Goal: Task Accomplishment & Management: Manage account settings

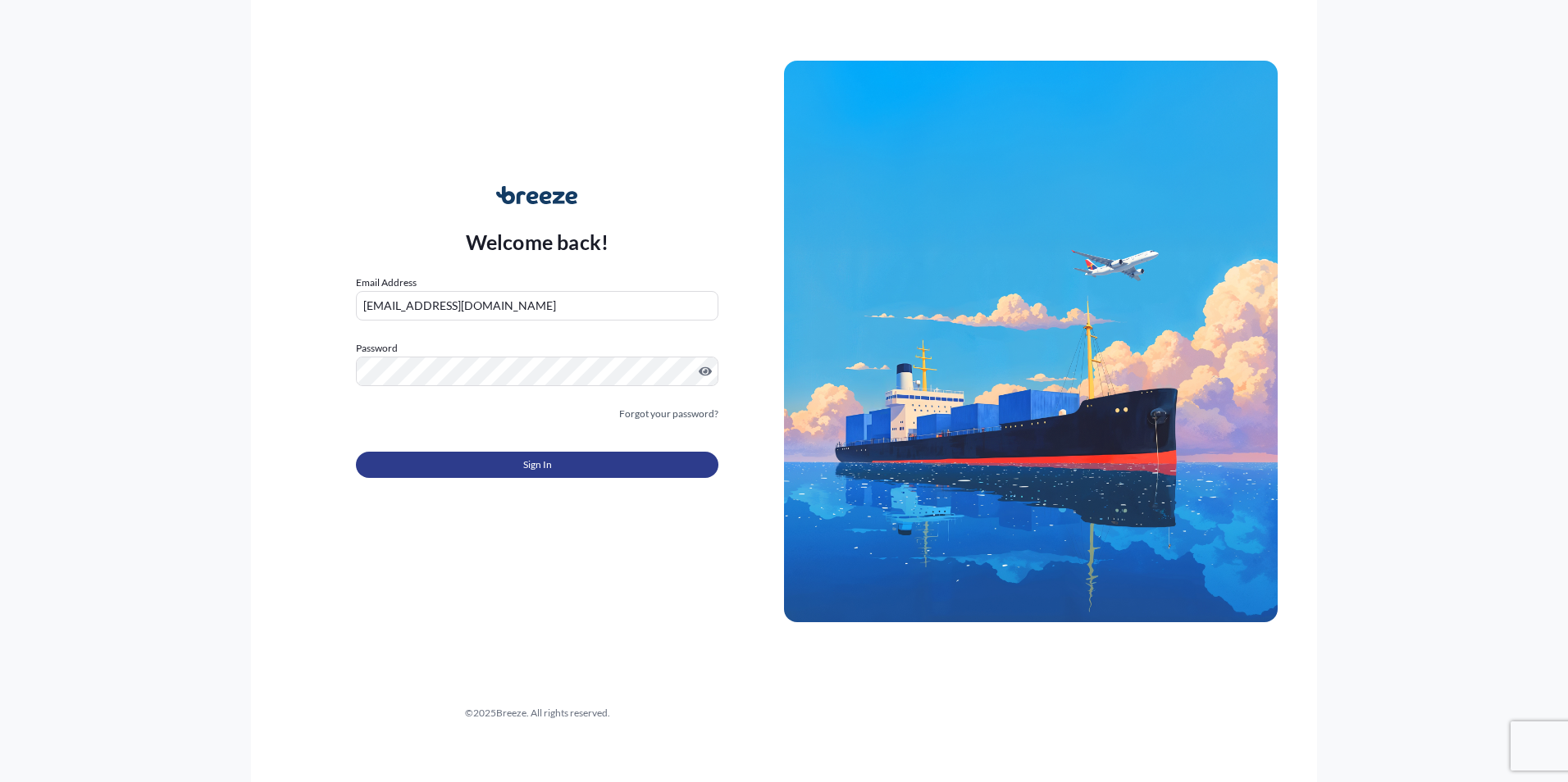
click at [558, 469] on button "Sign In" at bounding box center [537, 464] width 362 height 26
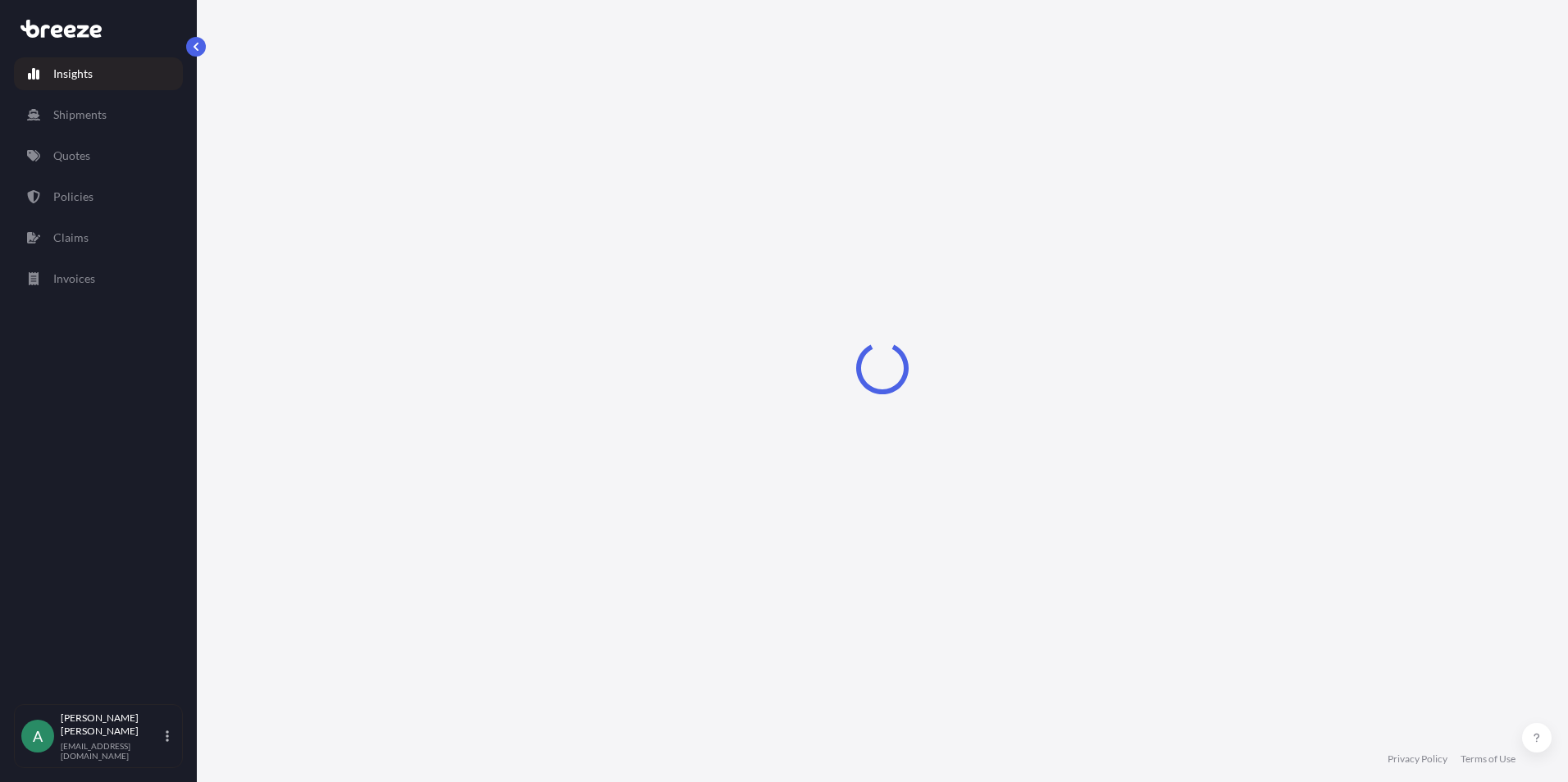
select select "2025"
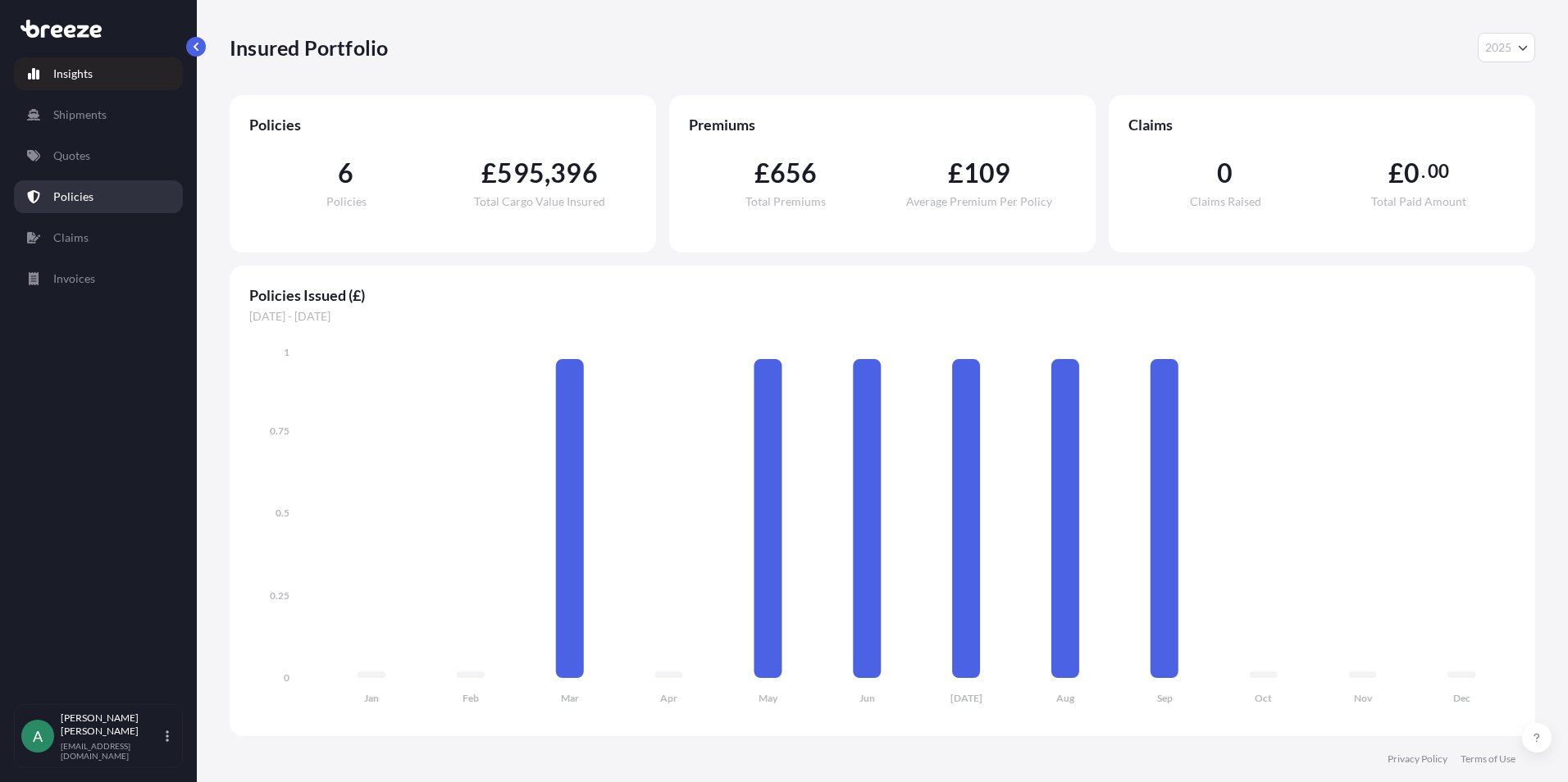
click at [64, 199] on p "Policies" at bounding box center [74, 197] width 40 height 17
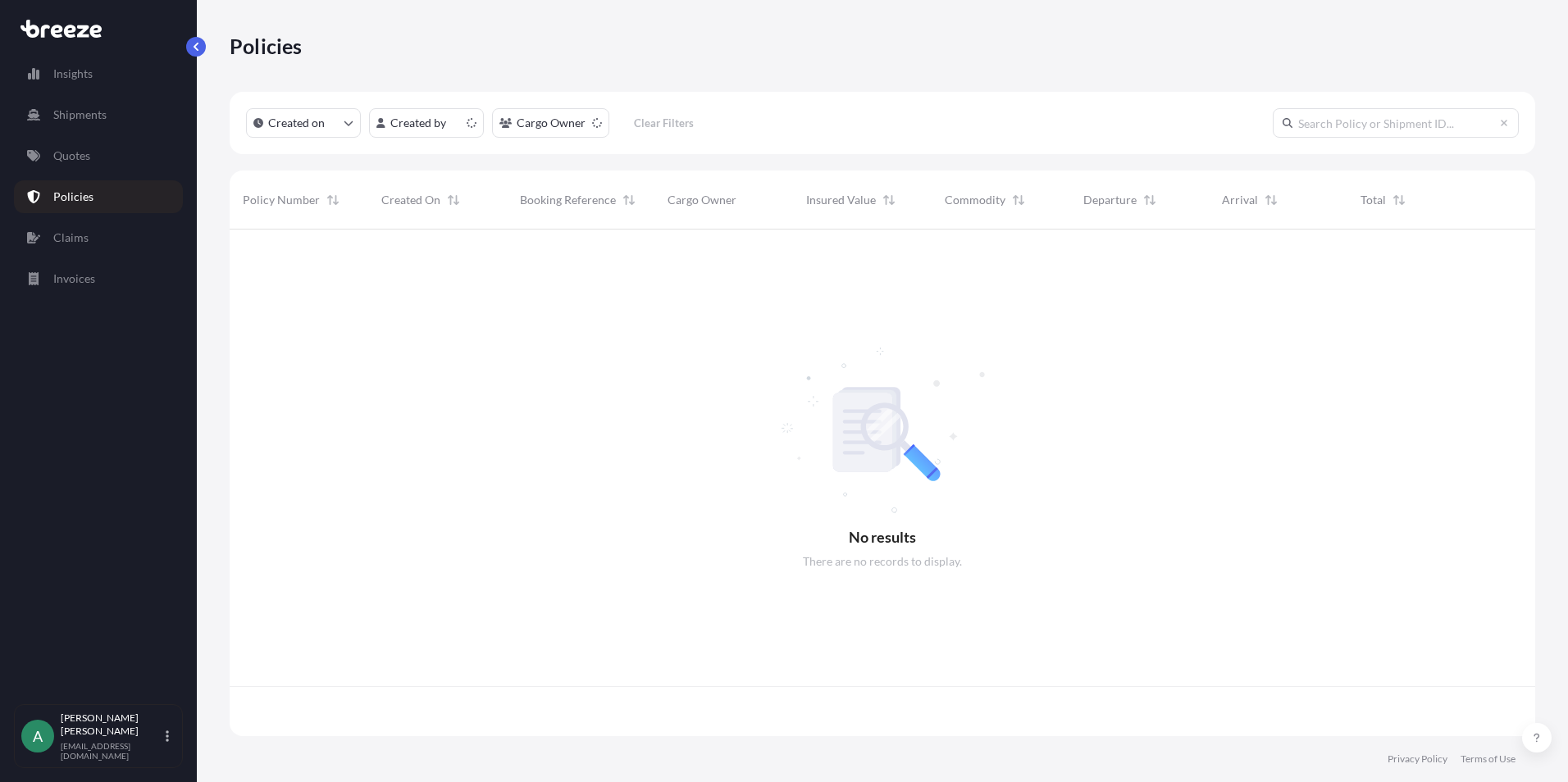
scroll to position [504, 1294]
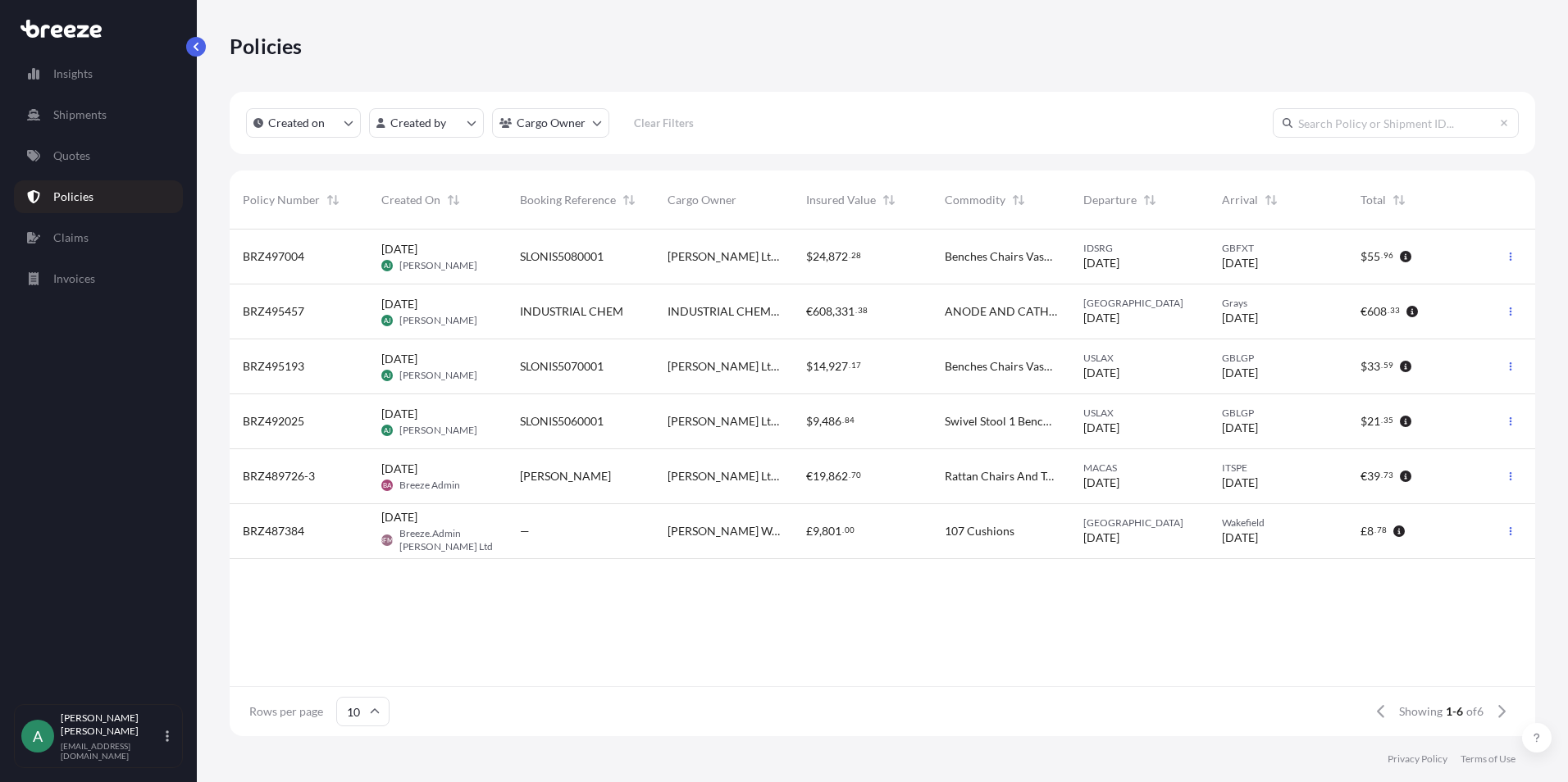
click at [539, 525] on div "—" at bounding box center [580, 531] width 122 height 17
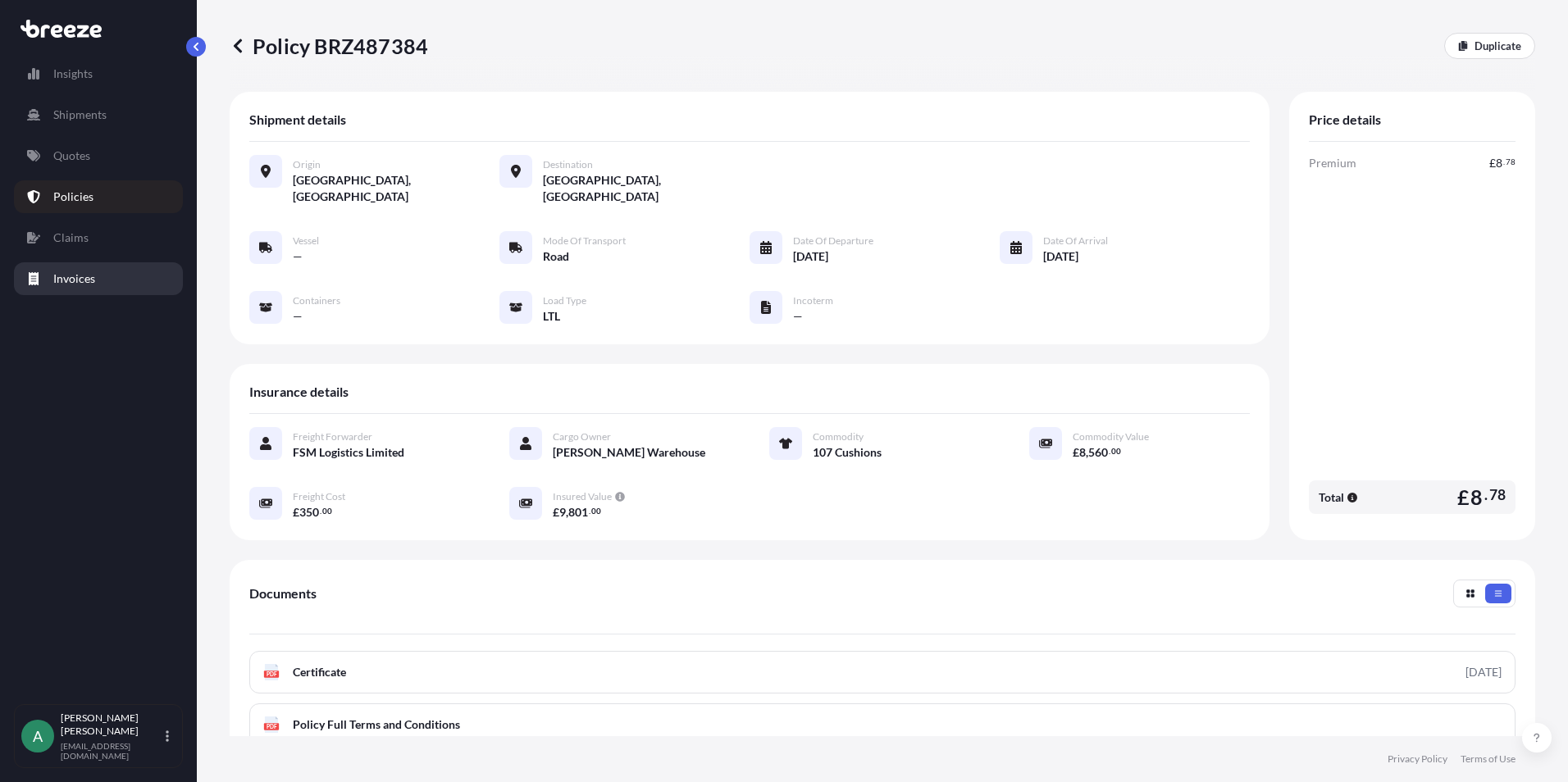
click at [65, 277] on p "Invoices" at bounding box center [75, 279] width 42 height 17
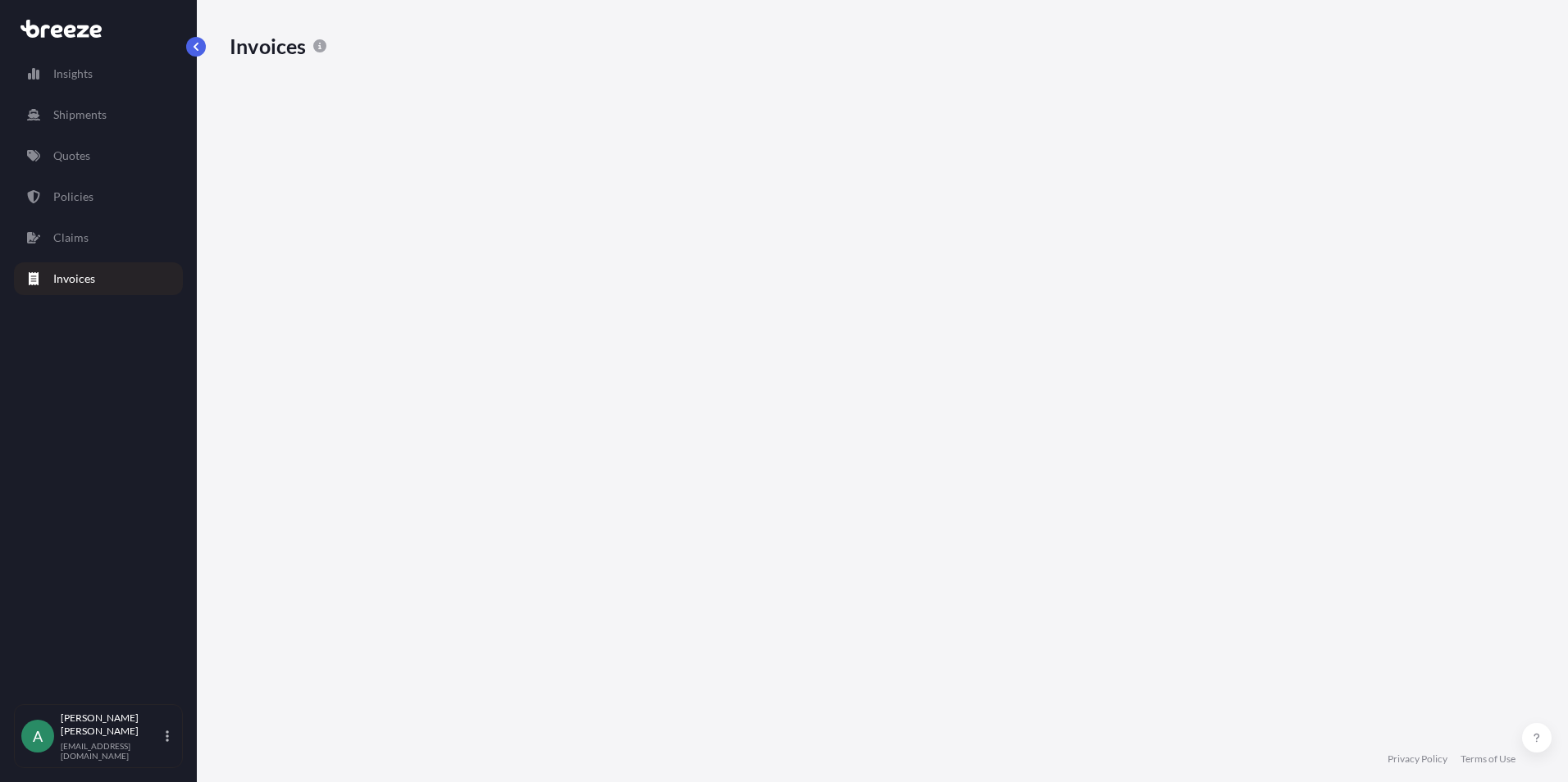
scroll to position [589, 1294]
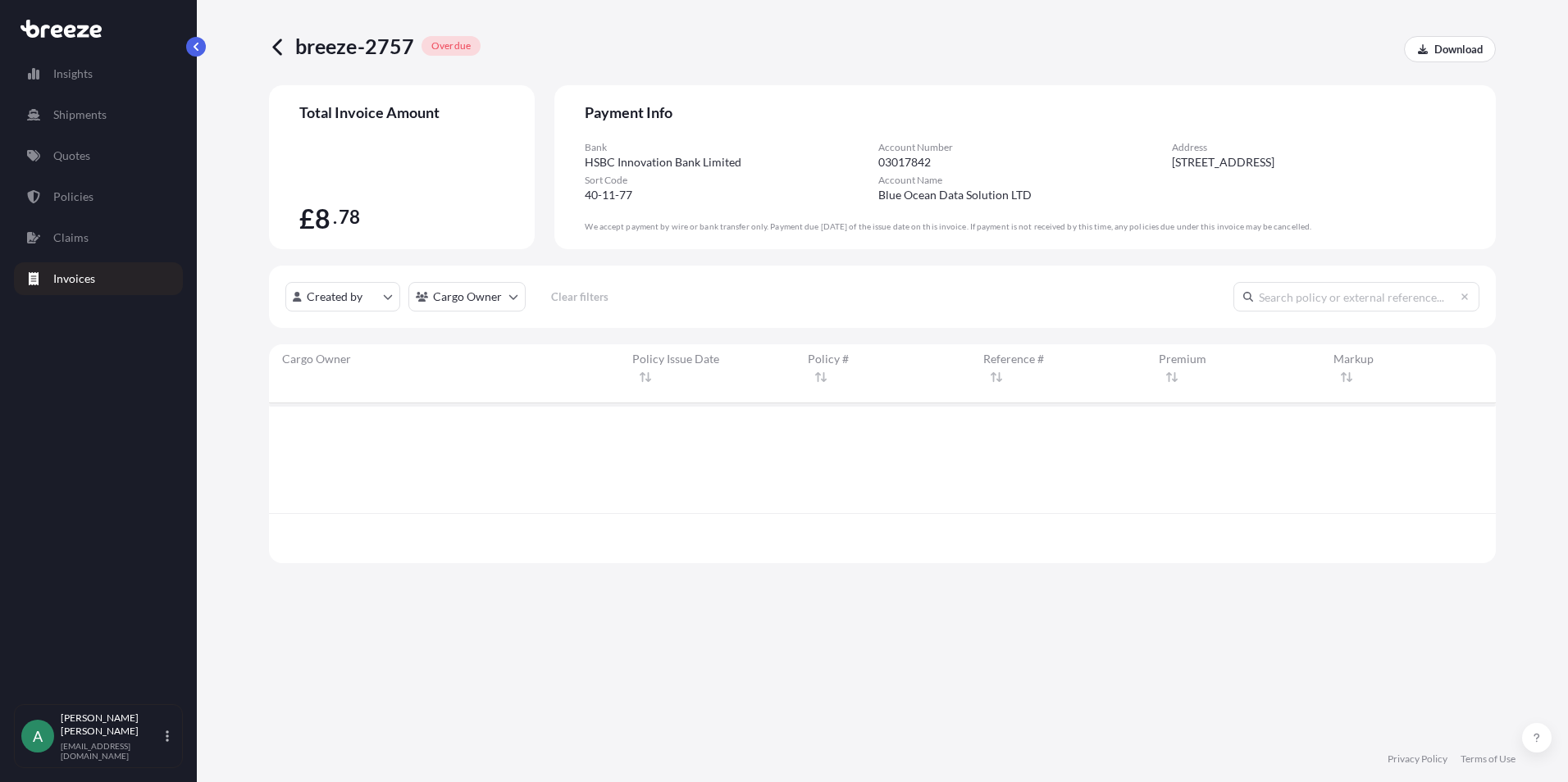
scroll to position [101, 1215]
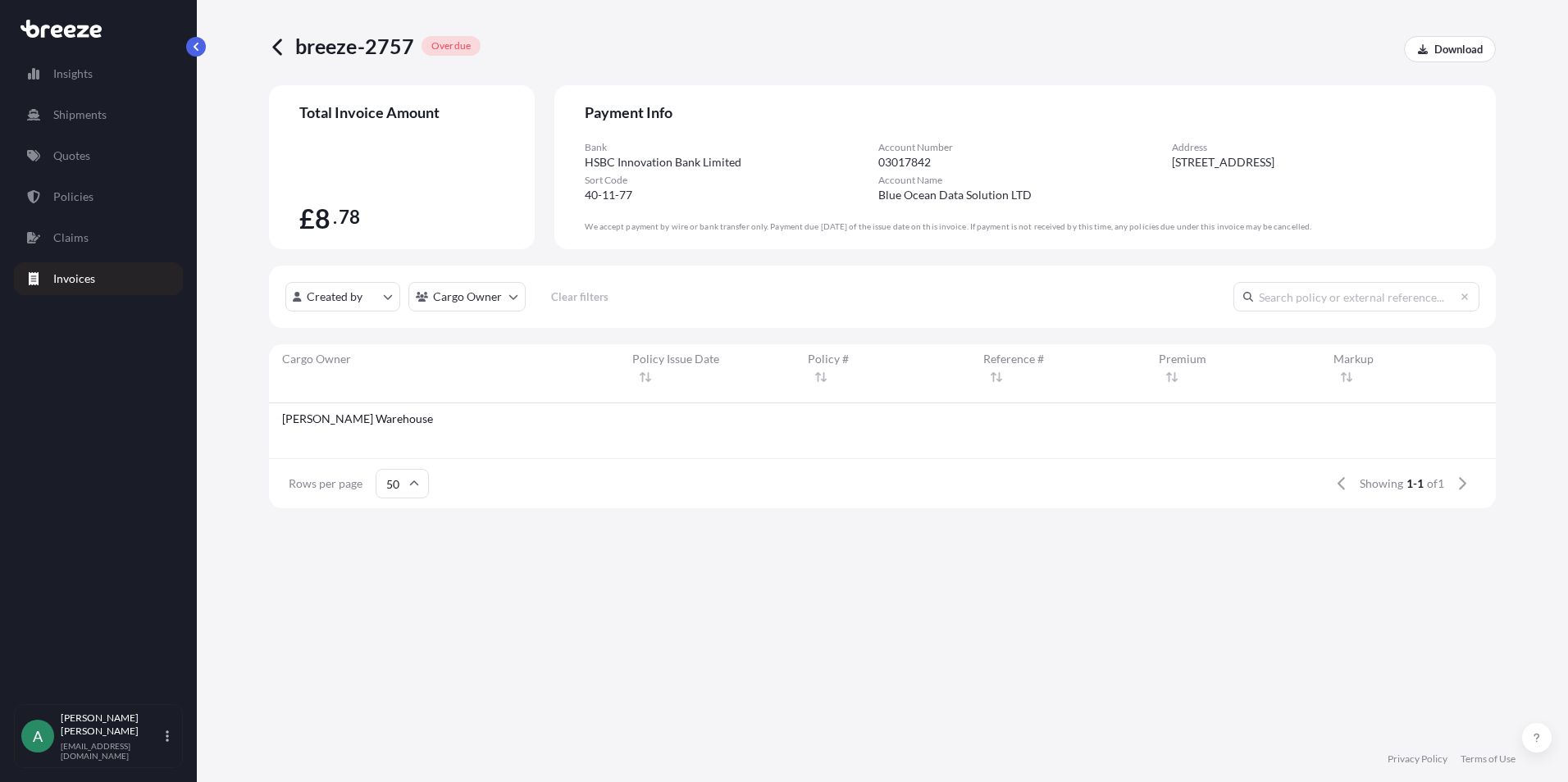
click at [82, 287] on link "Invoices" at bounding box center [99, 278] width 169 height 33
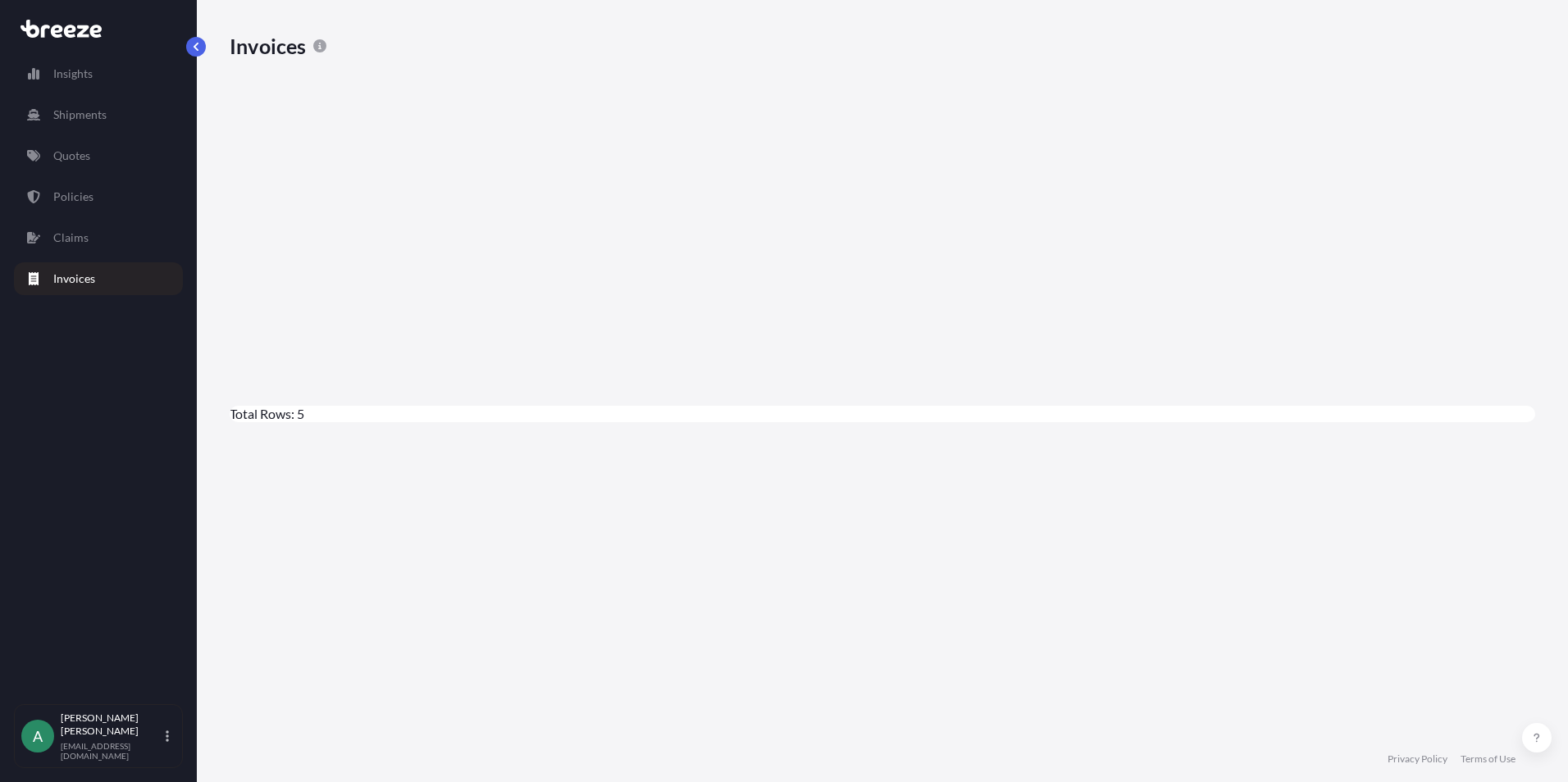
scroll to position [589, 1294]
click at [507, 746] on div "[DATE]" at bounding box center [375, 754] width 264 height 18
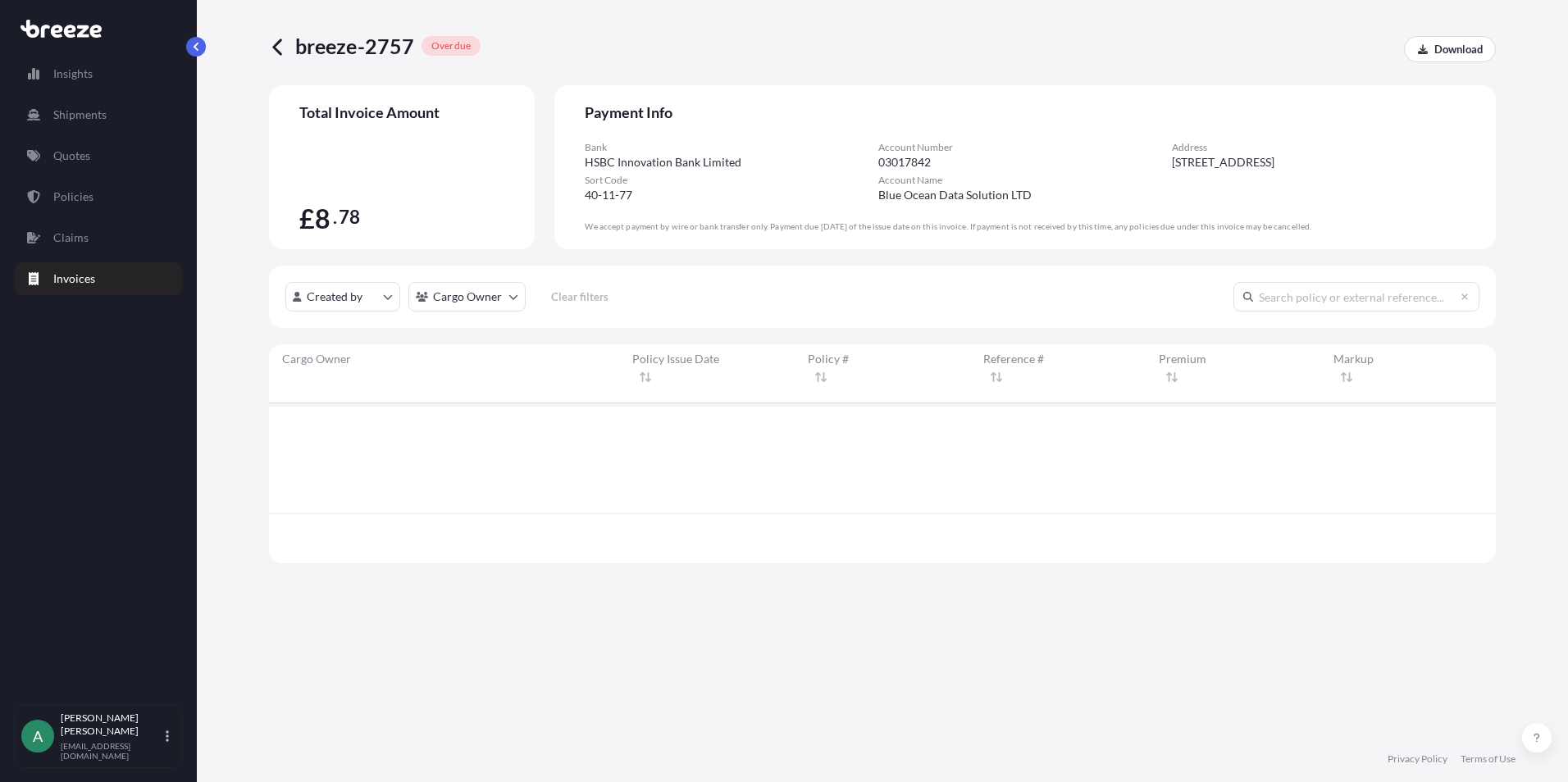
scroll to position [101, 1215]
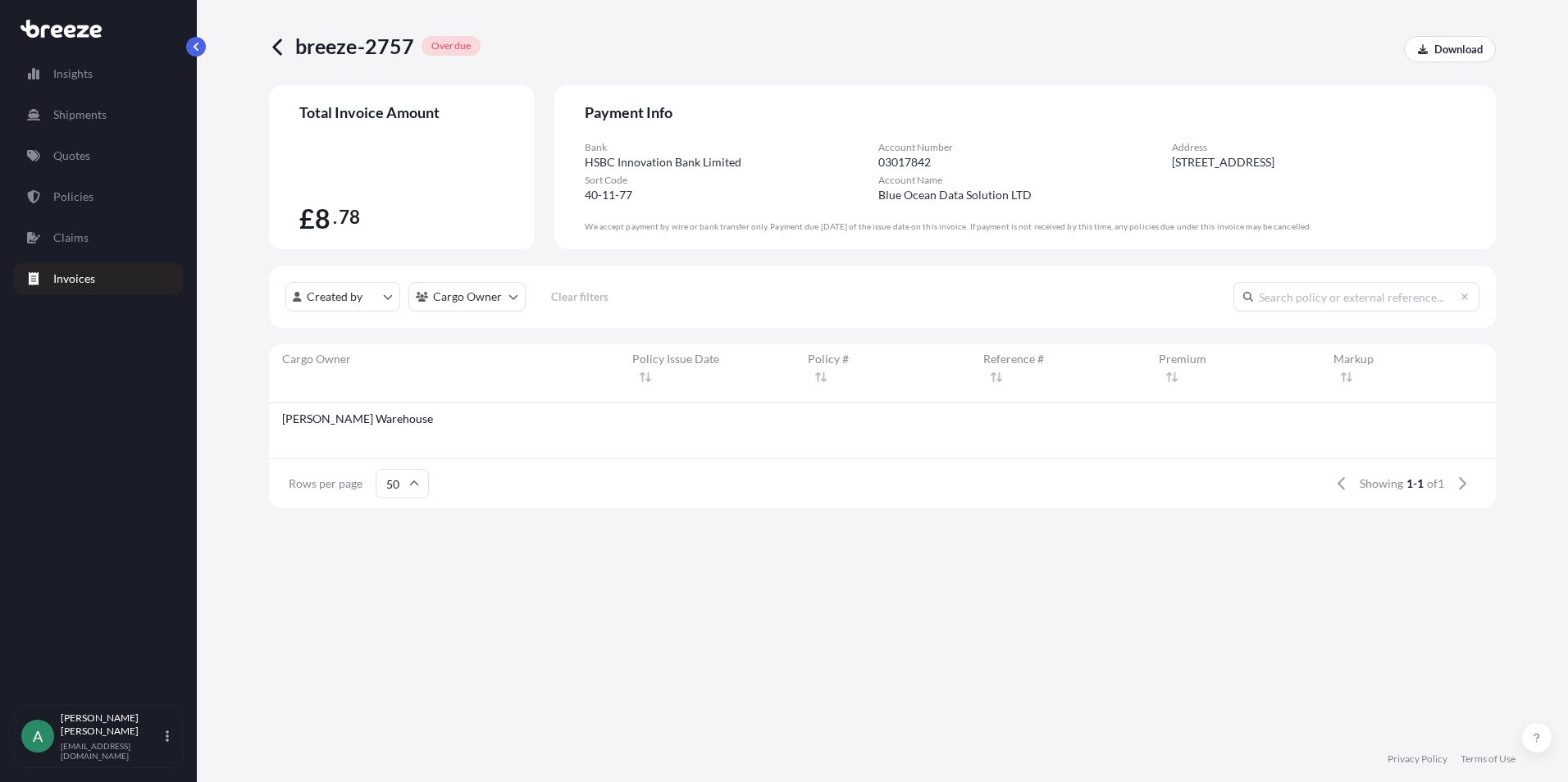
click at [358, 525] on icon at bounding box center [354, 530] width 10 height 10
click at [65, 282] on p "Invoices" at bounding box center [75, 279] width 42 height 17
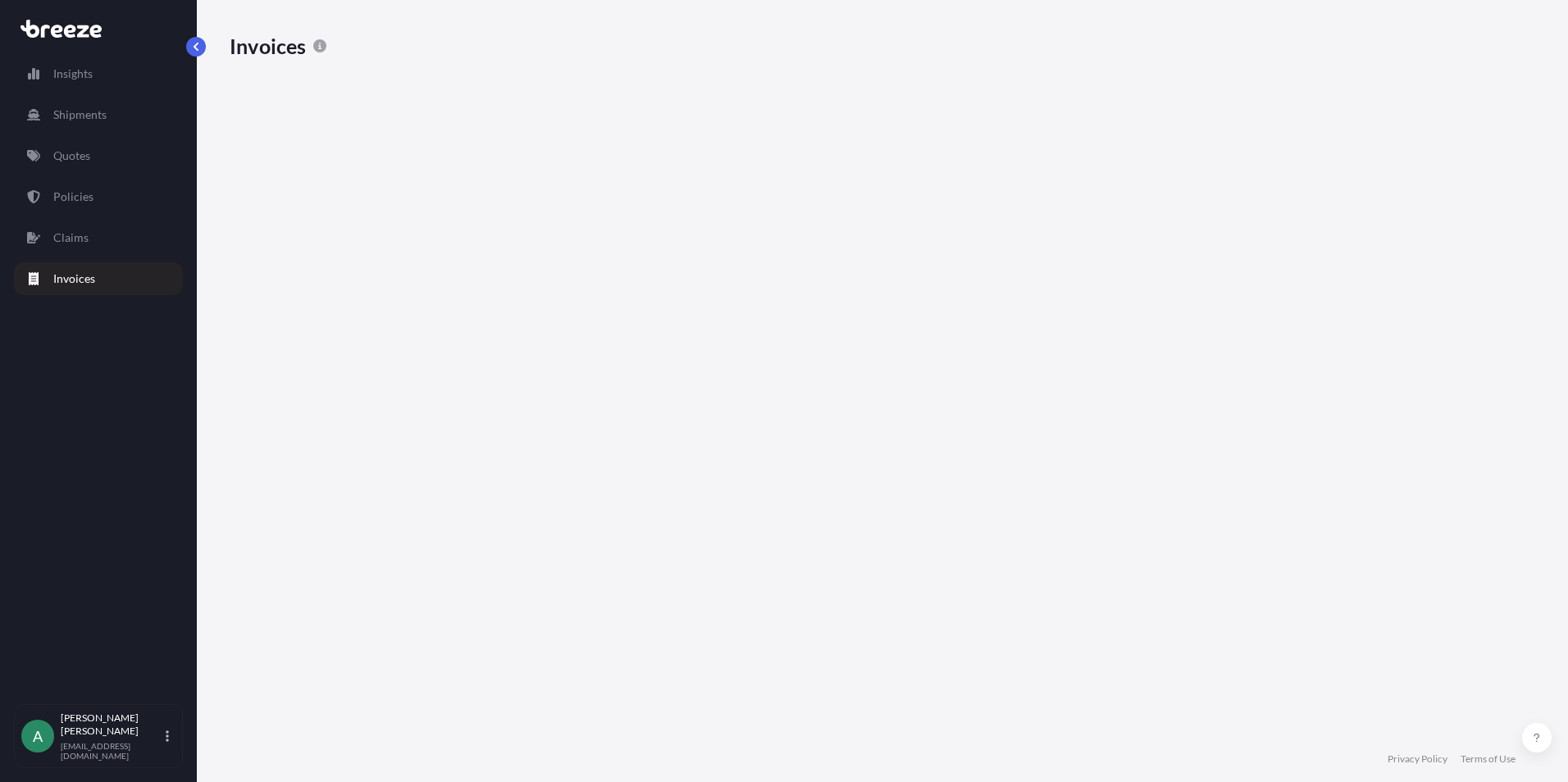
scroll to position [589, 1294]
click at [520, 575] on div "pending" at bounding box center [375, 603] width 290 height 55
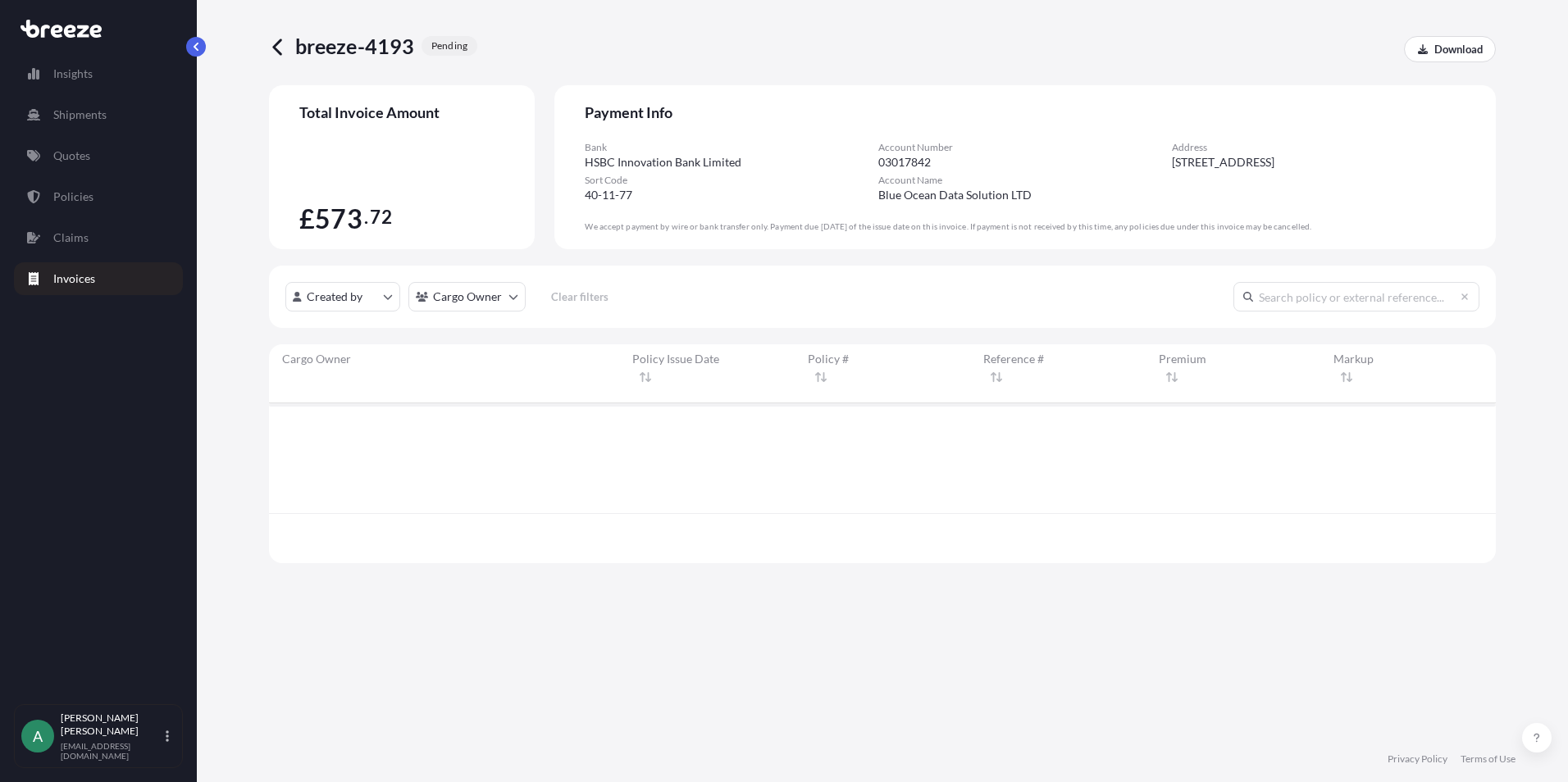
scroll to position [157, 1215]
click at [358, 521] on link "BRZ495457" at bounding box center [320, 528] width 76 height 14
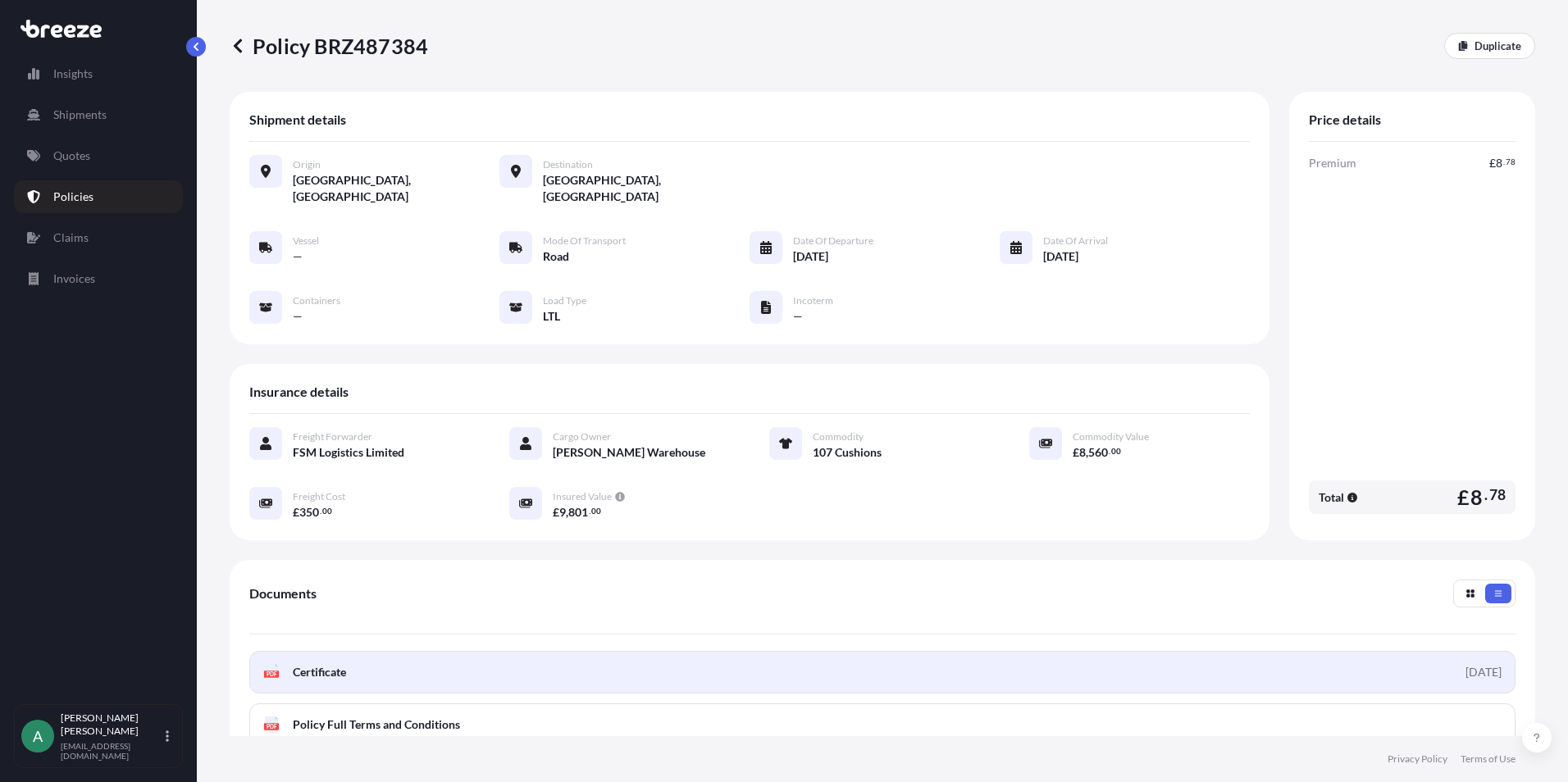
click at [935, 655] on link "PDF Certificate 2025-03-14" at bounding box center [882, 672] width 1266 height 43
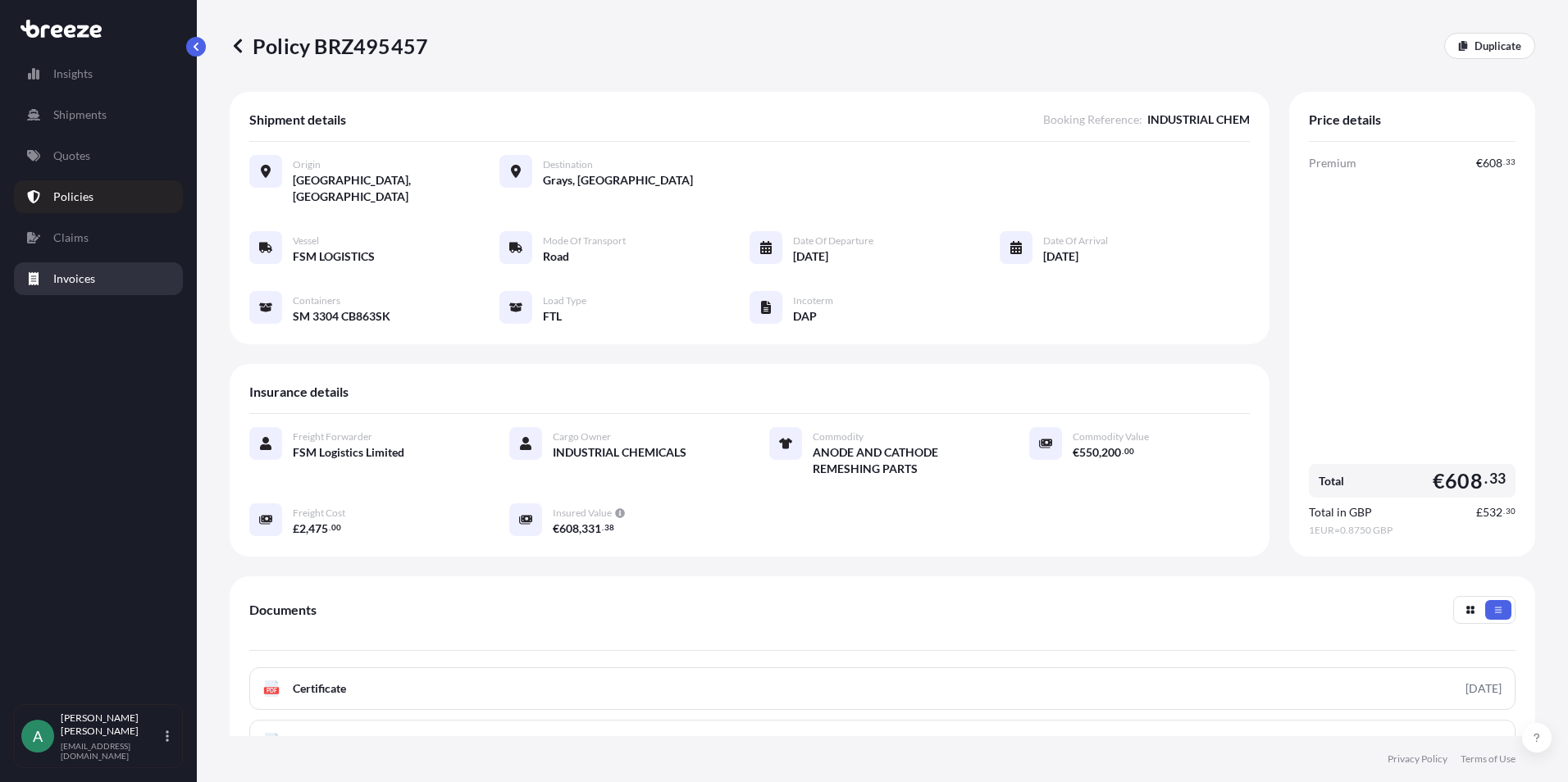
click at [72, 277] on p "Invoices" at bounding box center [75, 279] width 42 height 17
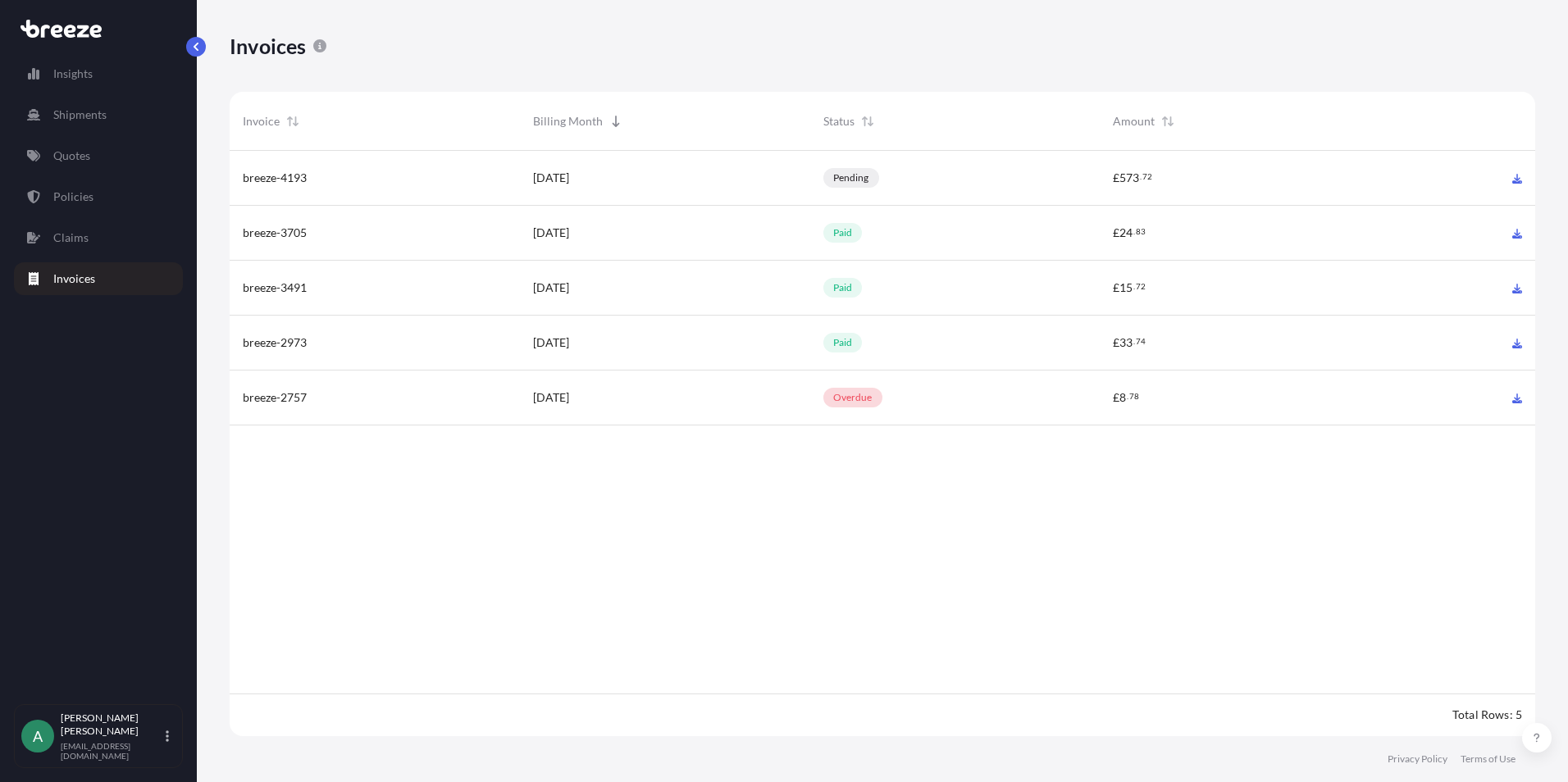
scroll to position [589, 1294]
click at [855, 401] on p "overdue" at bounding box center [853, 398] width 39 height 13
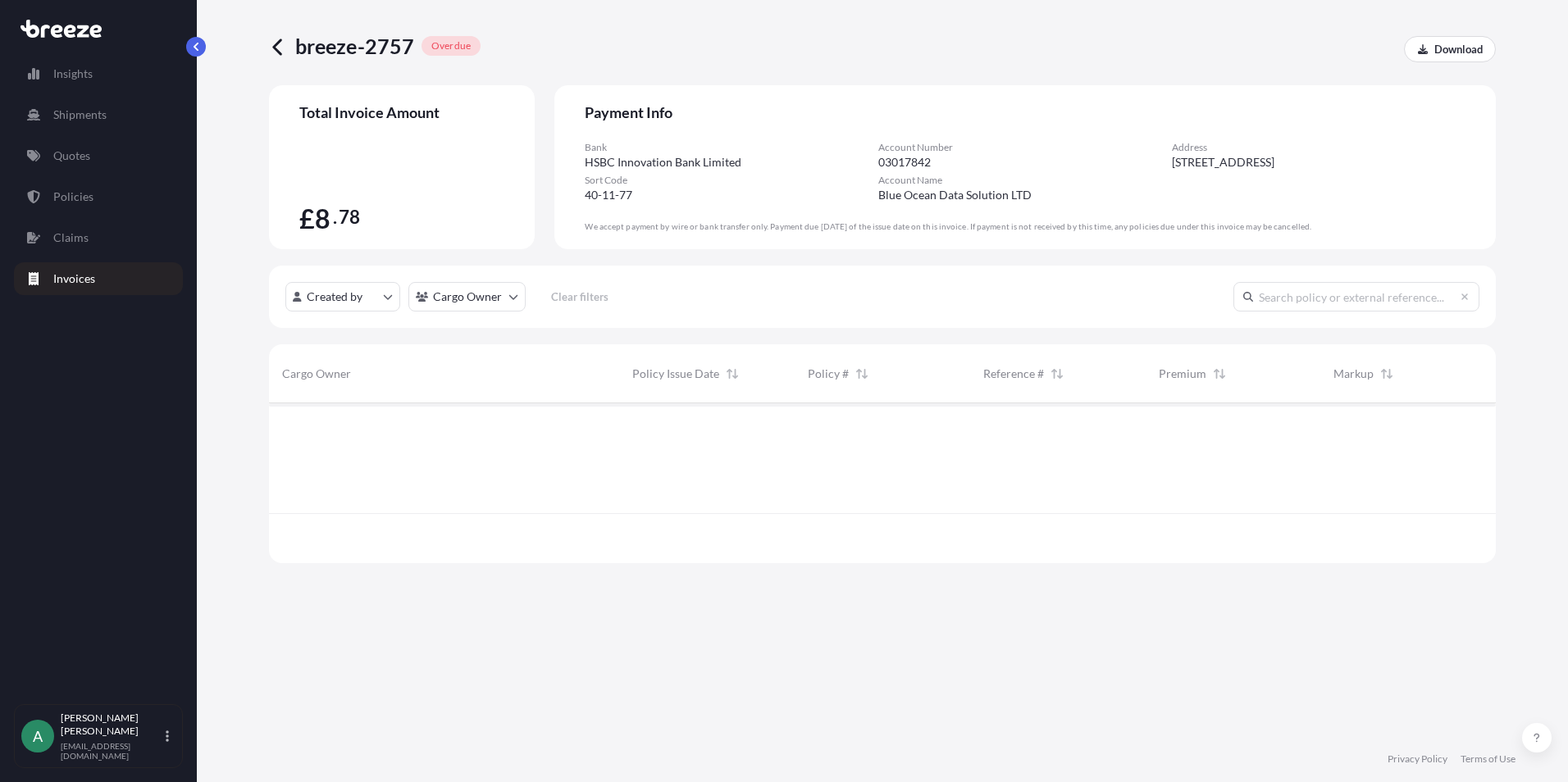
scroll to position [101, 1215]
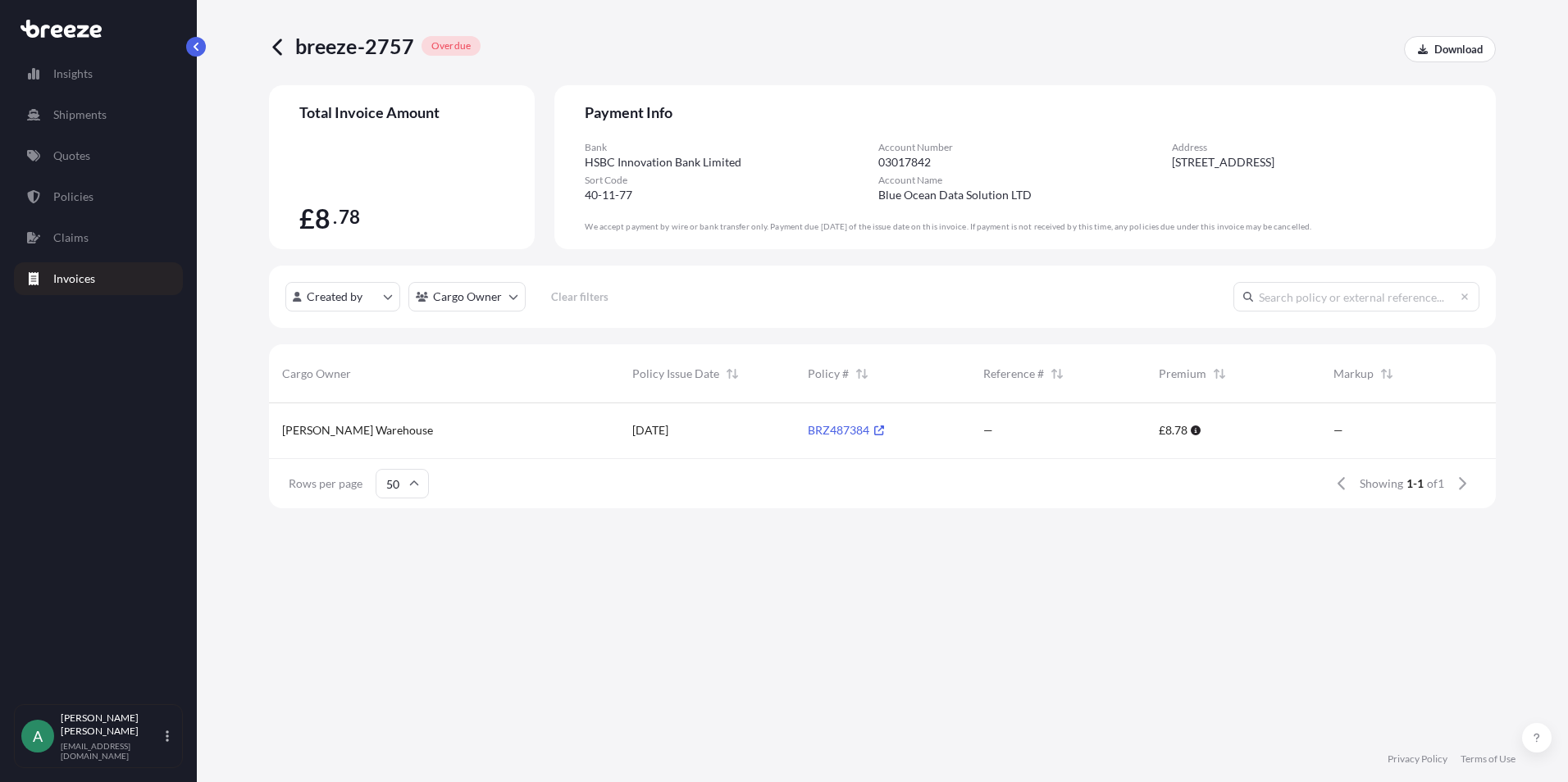
click at [883, 429] on icon at bounding box center [880, 431] width 10 height 10
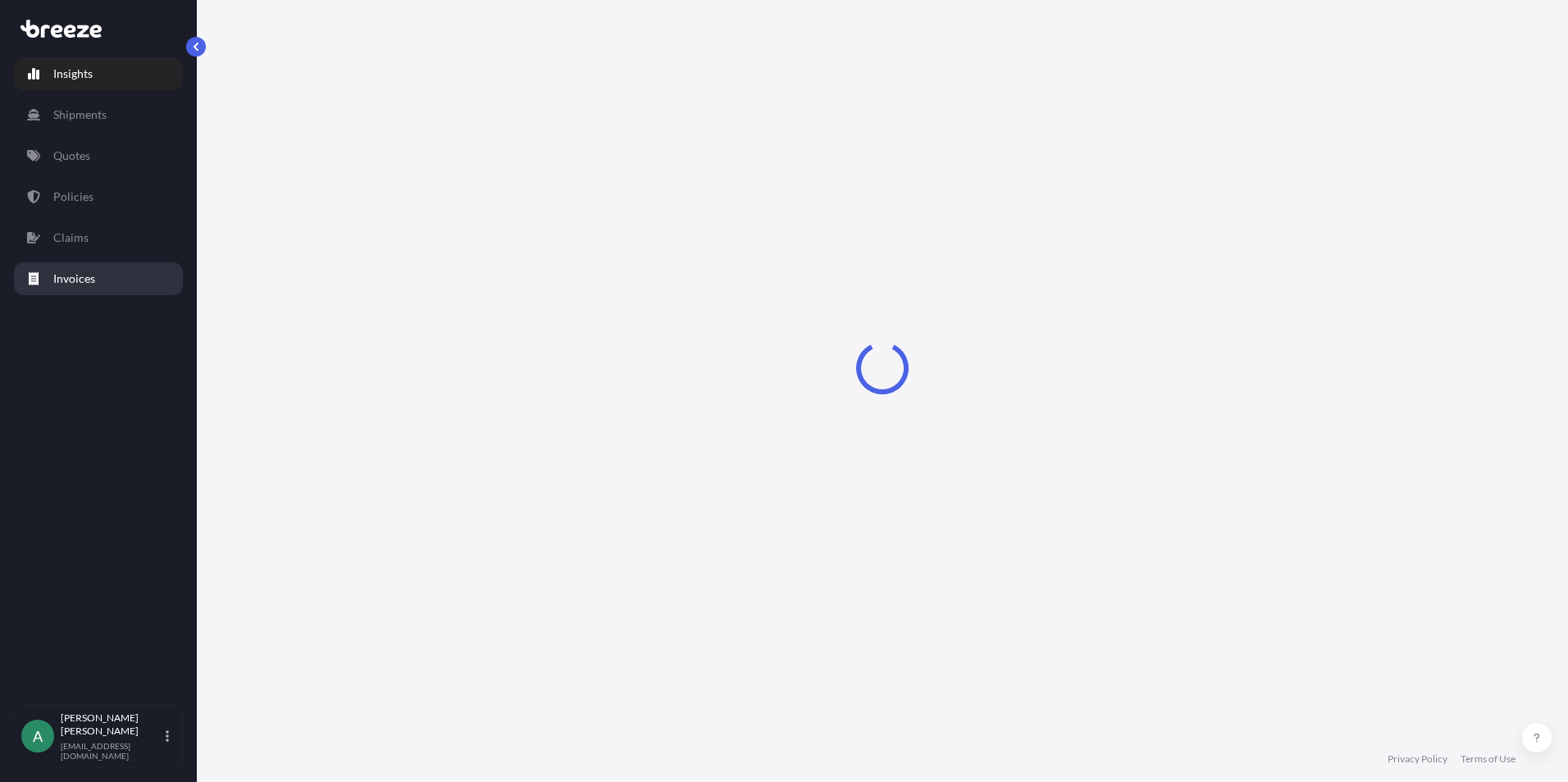
click at [72, 290] on link "Invoices" at bounding box center [99, 278] width 169 height 33
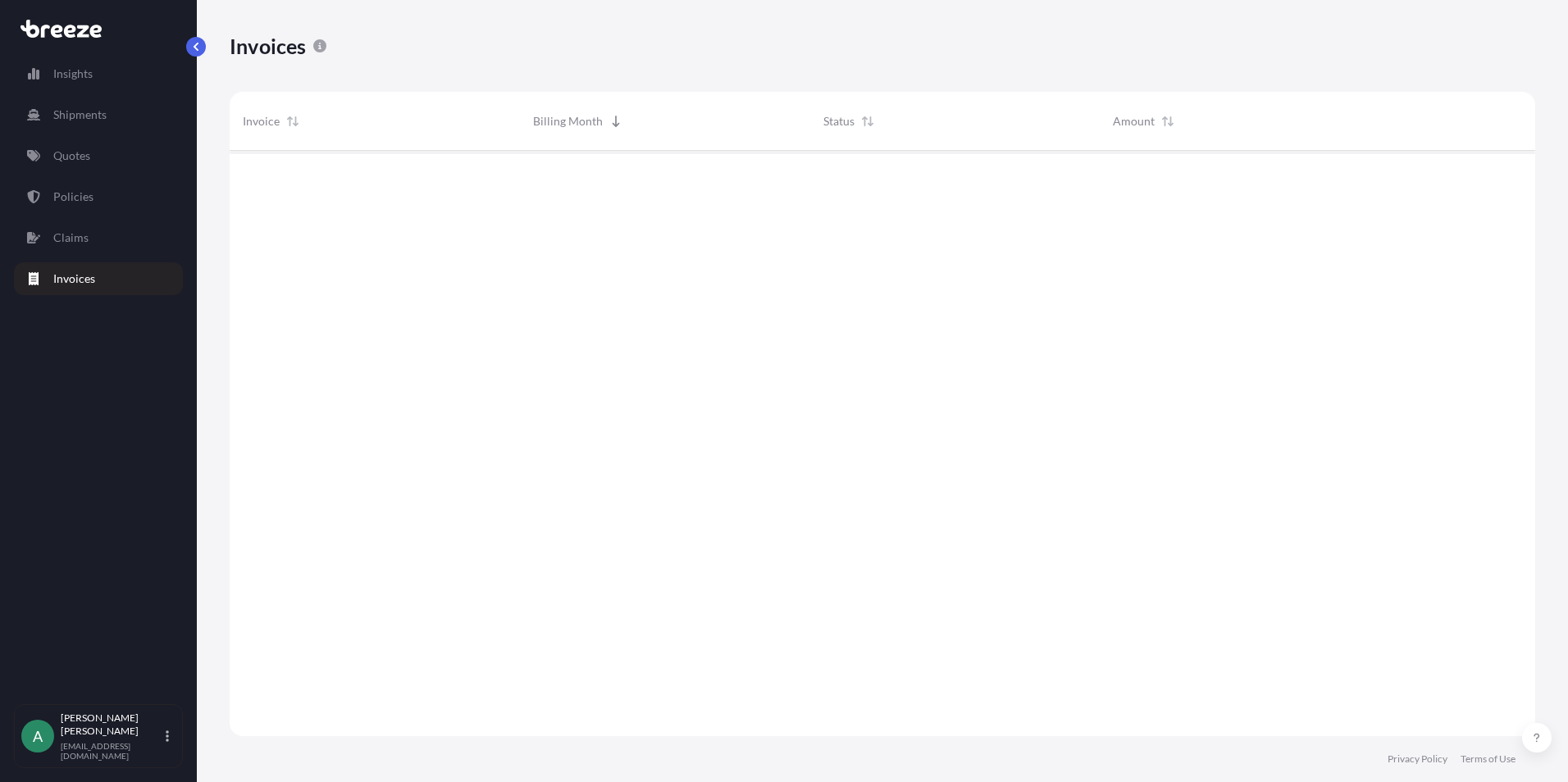
scroll to position [589, 1294]
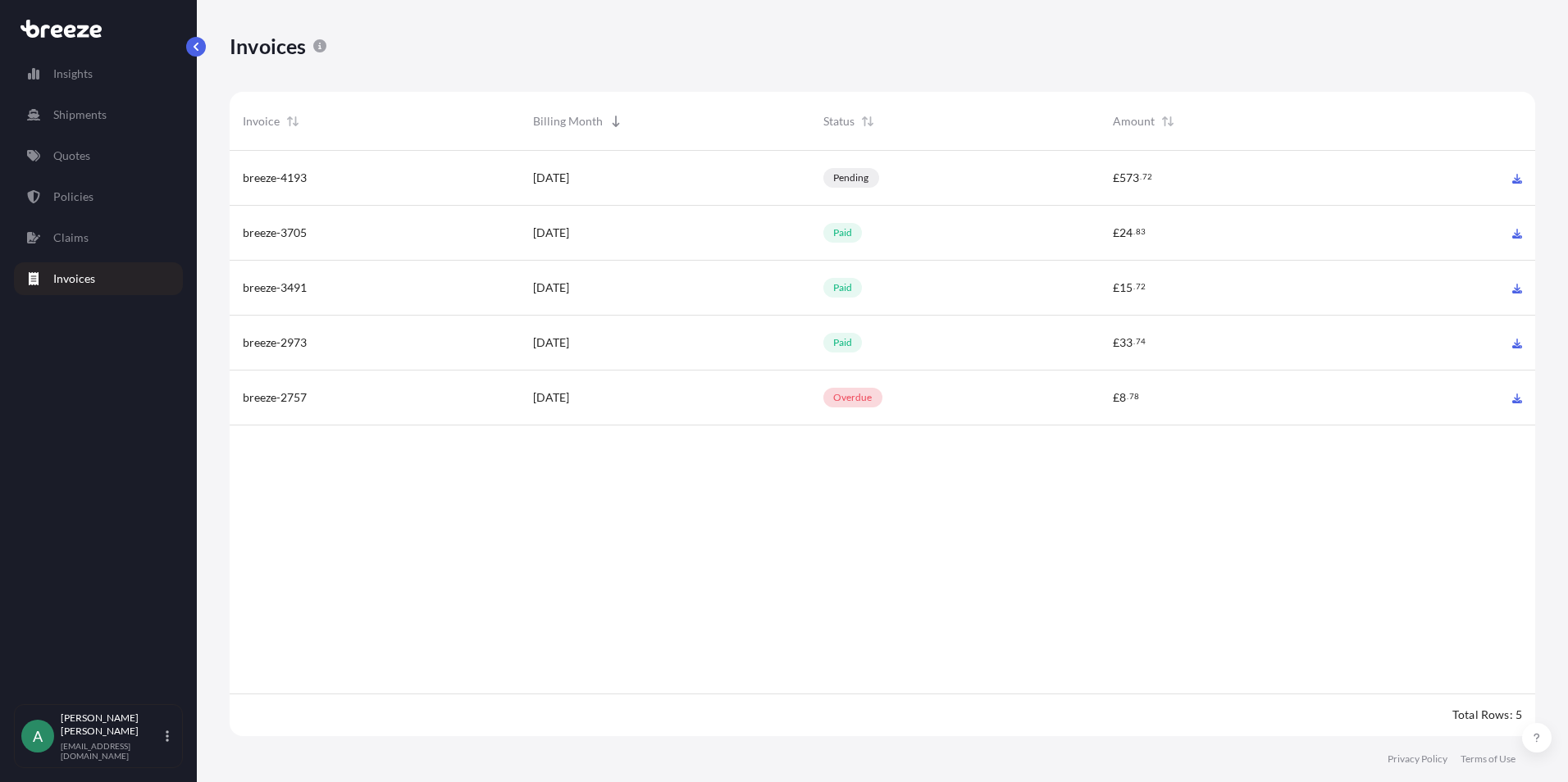
click at [375, 172] on div "breeze-4193" at bounding box center [375, 178] width 264 height 17
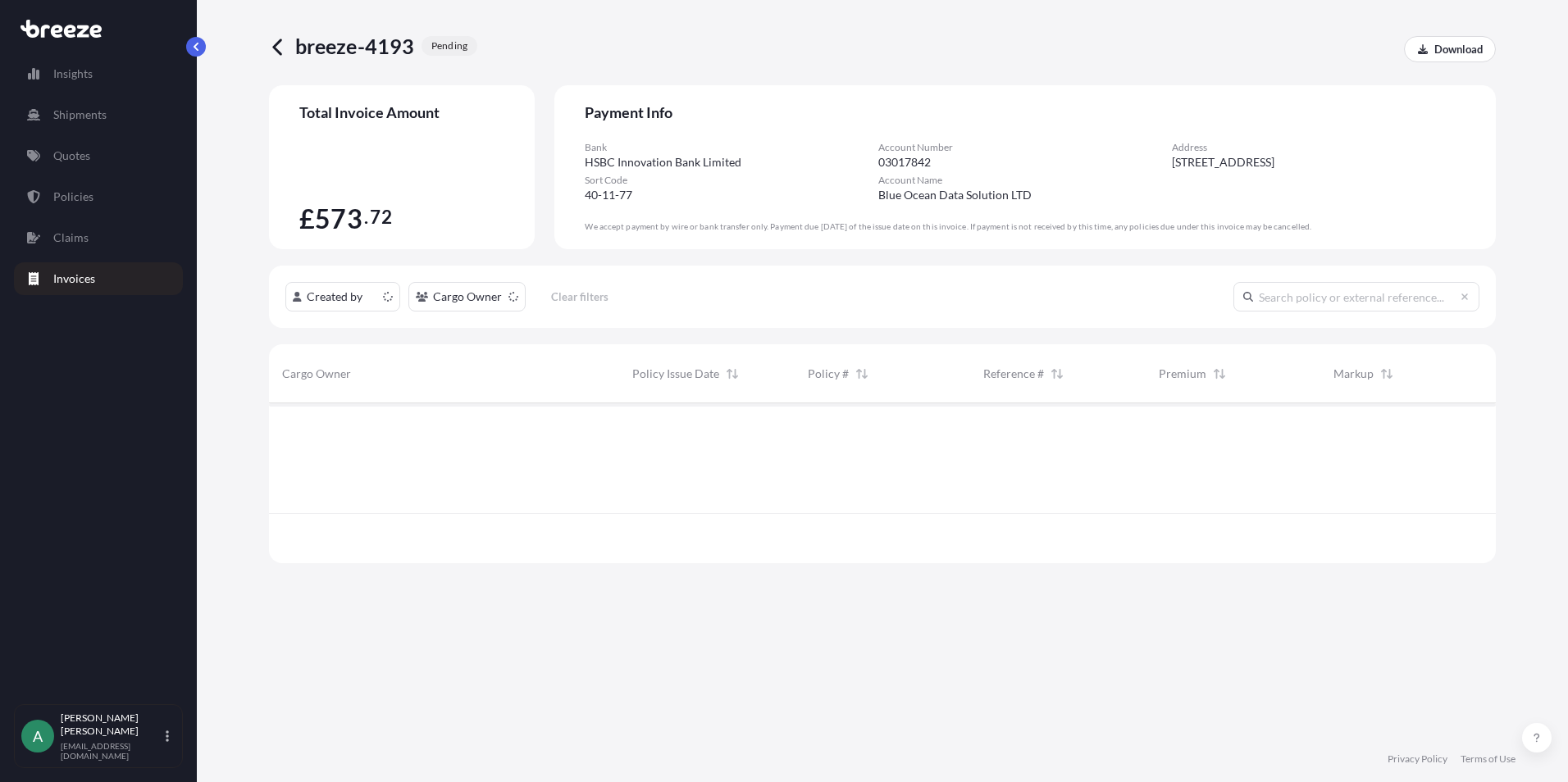
scroll to position [157, 1215]
